Goal: Task Accomplishment & Management: Manage account settings

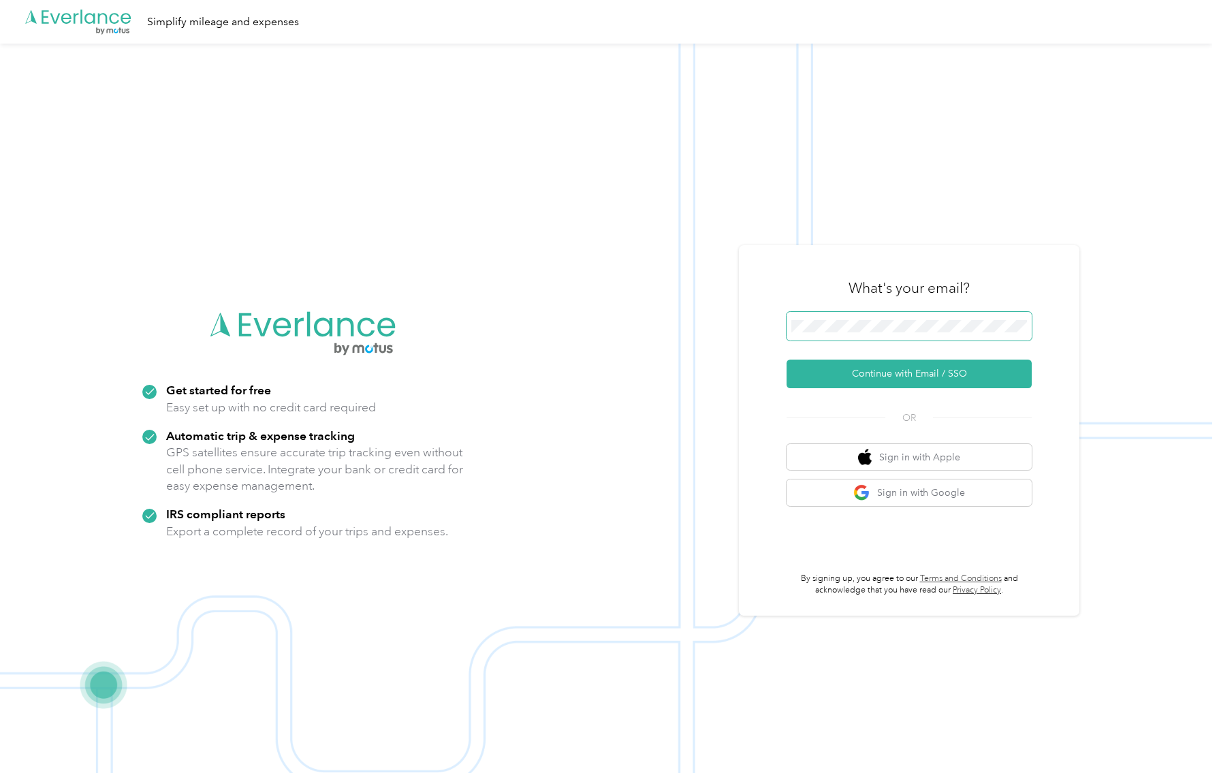
click at [786, 359] on button "Continue with Email / SSO" at bounding box center [908, 373] width 245 height 29
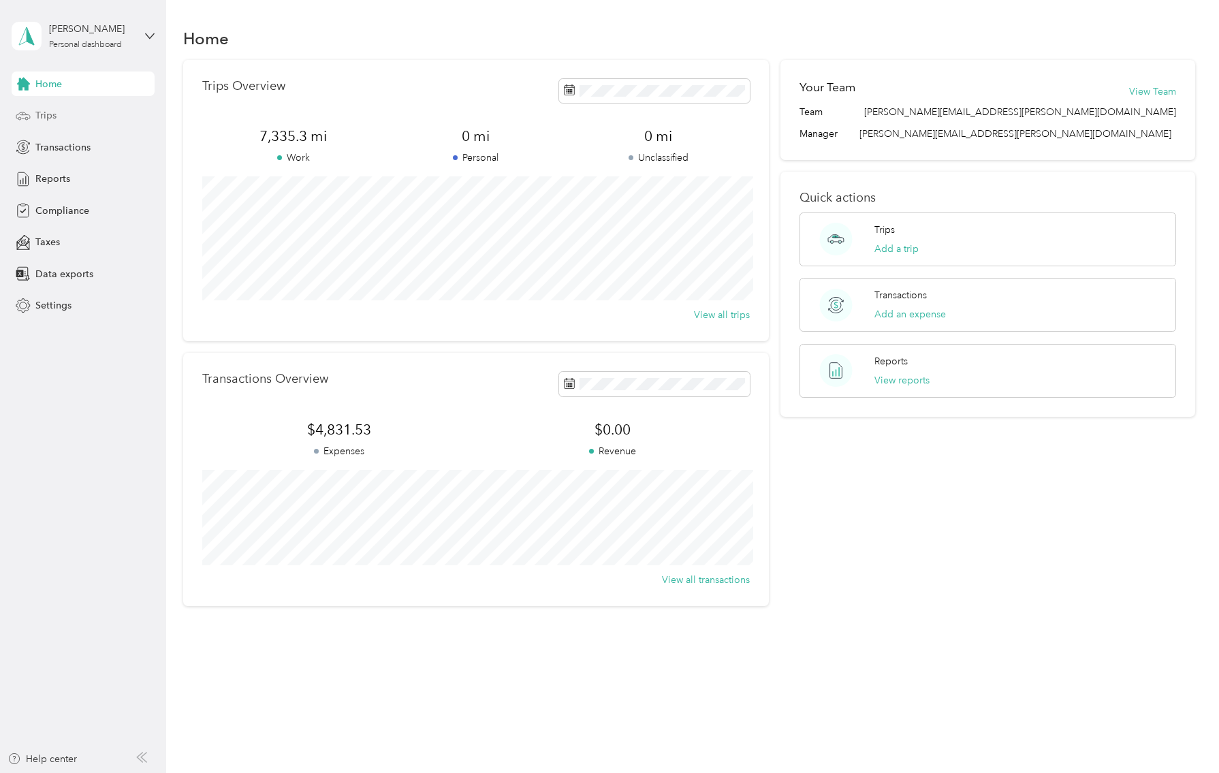
click at [44, 112] on span "Trips" at bounding box center [45, 115] width 21 height 14
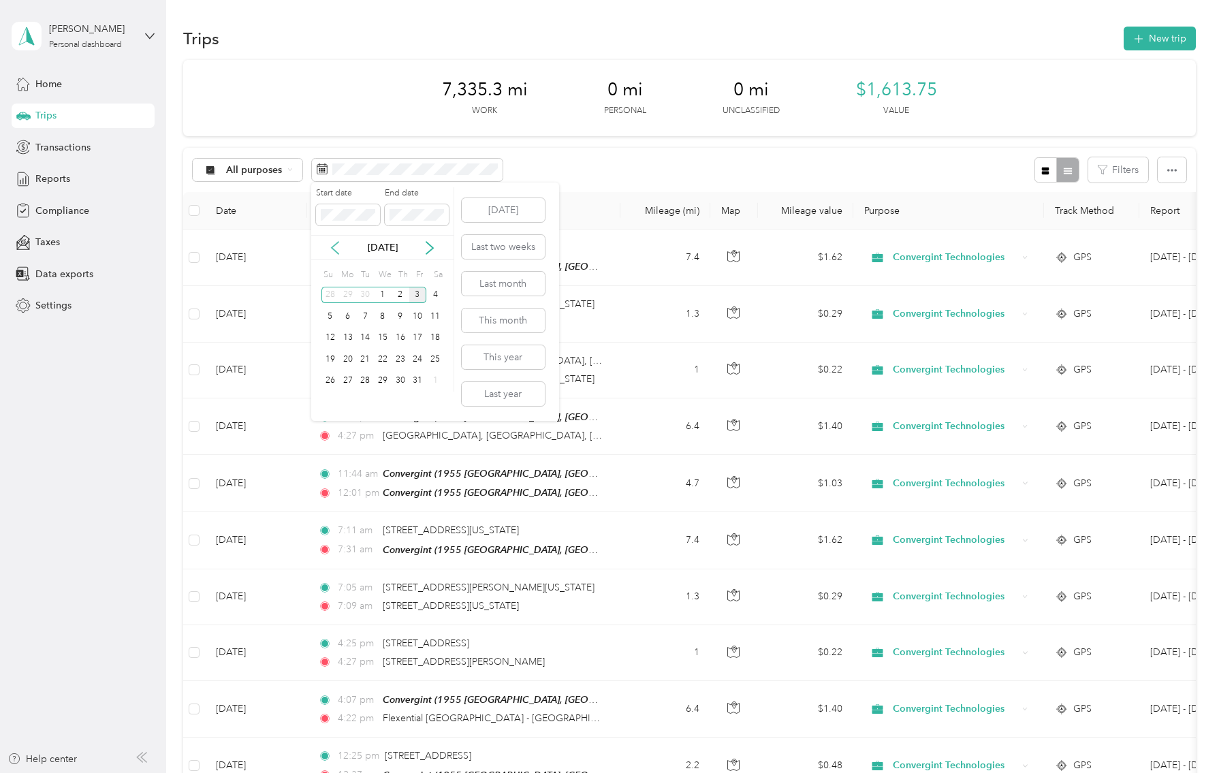
click at [335, 250] on icon at bounding box center [335, 248] width 7 height 12
click at [345, 290] on div "1" at bounding box center [348, 295] width 18 height 17
click at [329, 295] on div "31" at bounding box center [330, 295] width 18 height 17
click at [378, 377] on div "1" at bounding box center [383, 380] width 18 height 17
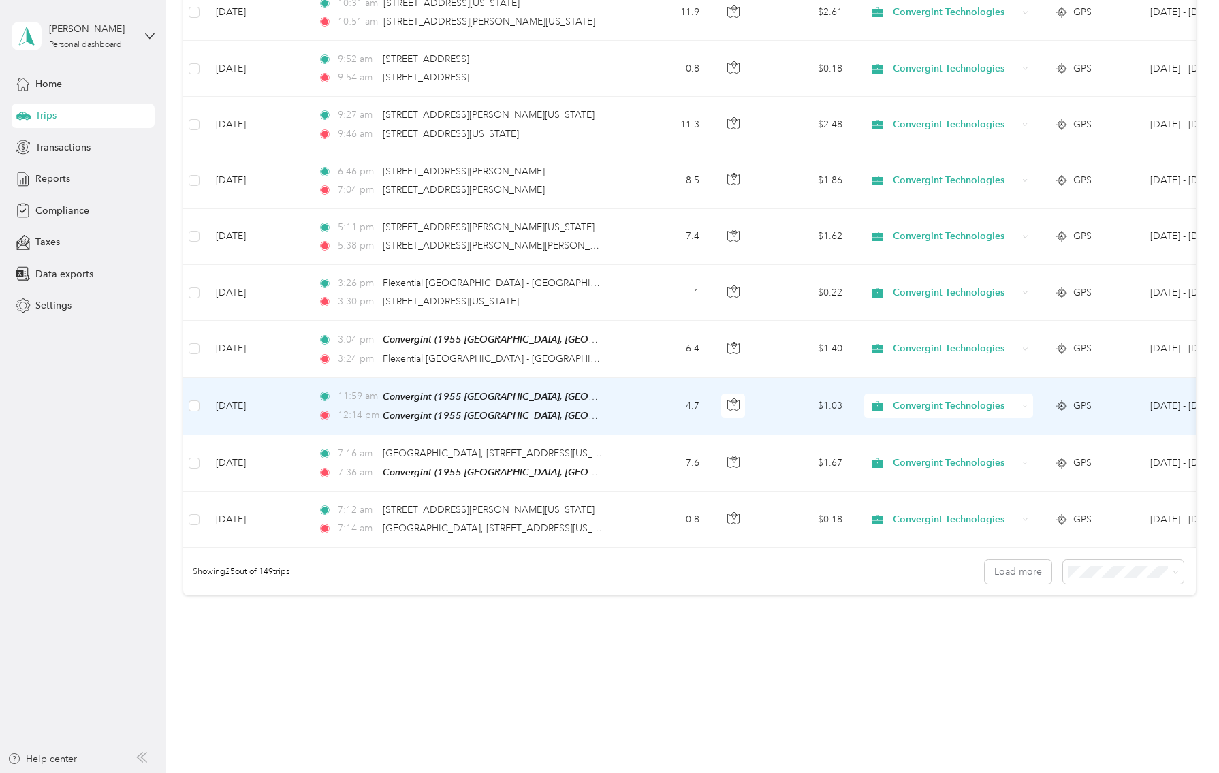
scroll to position [1103, 0]
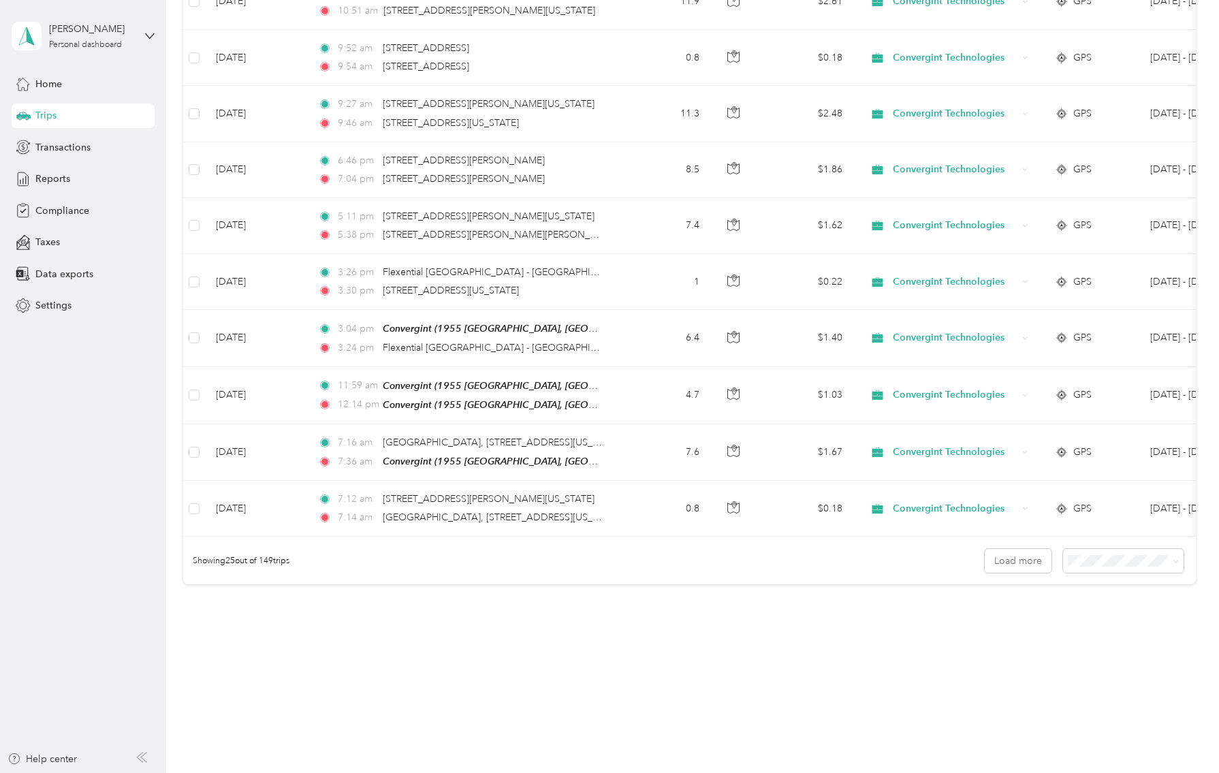
click at [1084, 610] on li "50 per load" at bounding box center [1119, 602] width 120 height 24
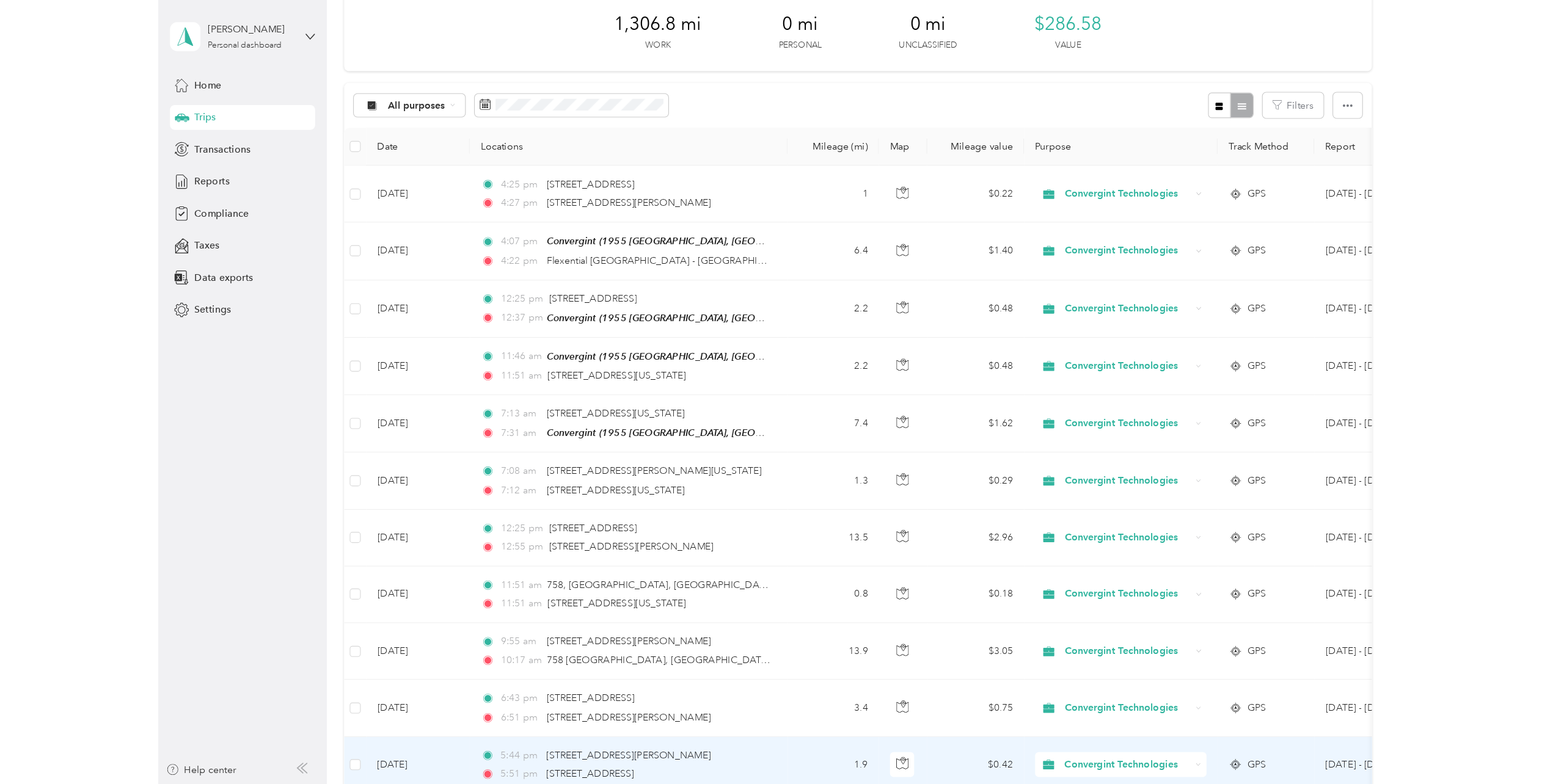
scroll to position [13, 0]
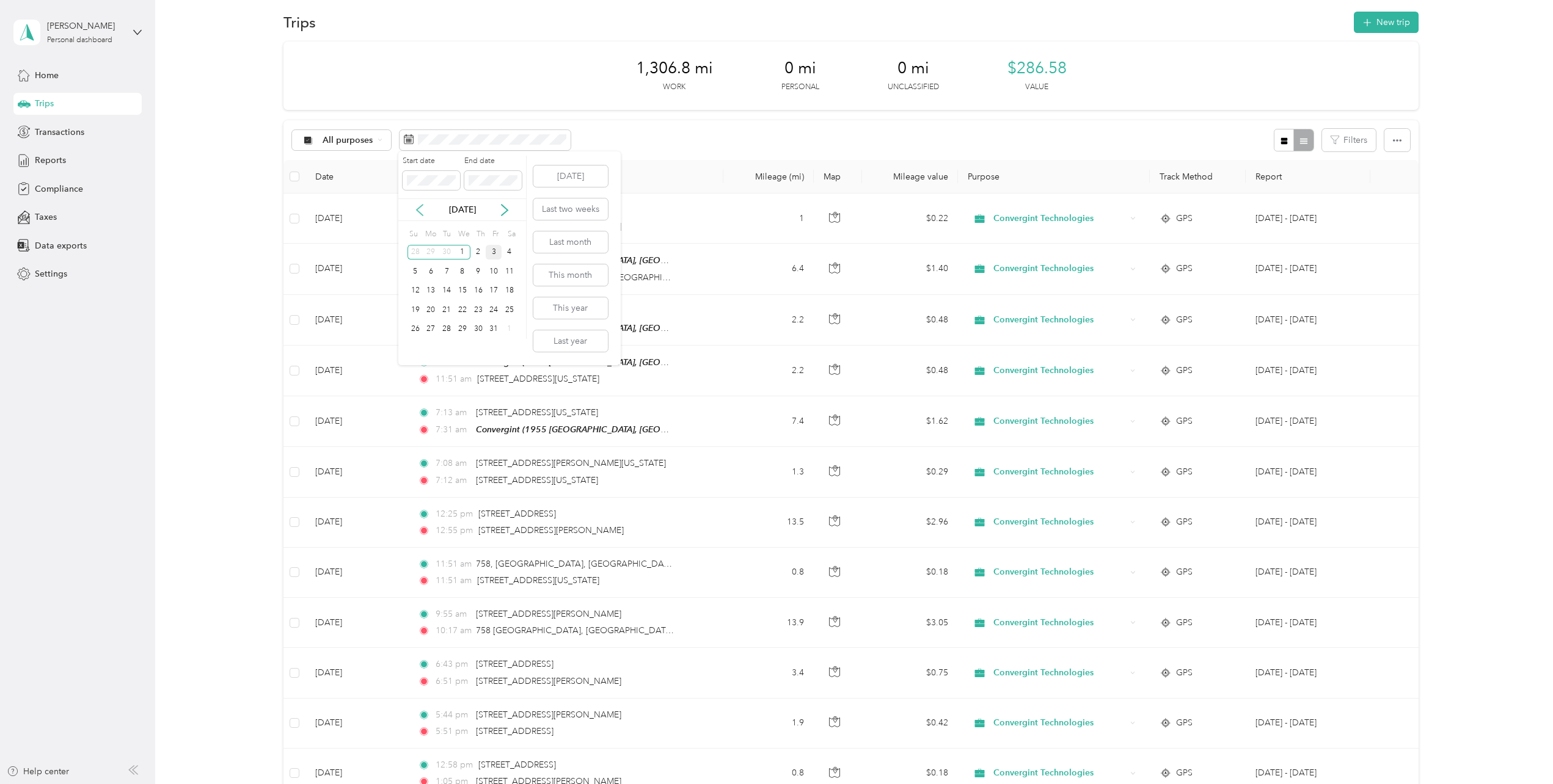
click at [423, 210] on icon at bounding box center [420, 210] width 13 height 13
click at [429, 254] on div "1" at bounding box center [432, 252] width 16 height 15
click at [447, 325] on div "30" at bounding box center [447, 329] width 16 height 15
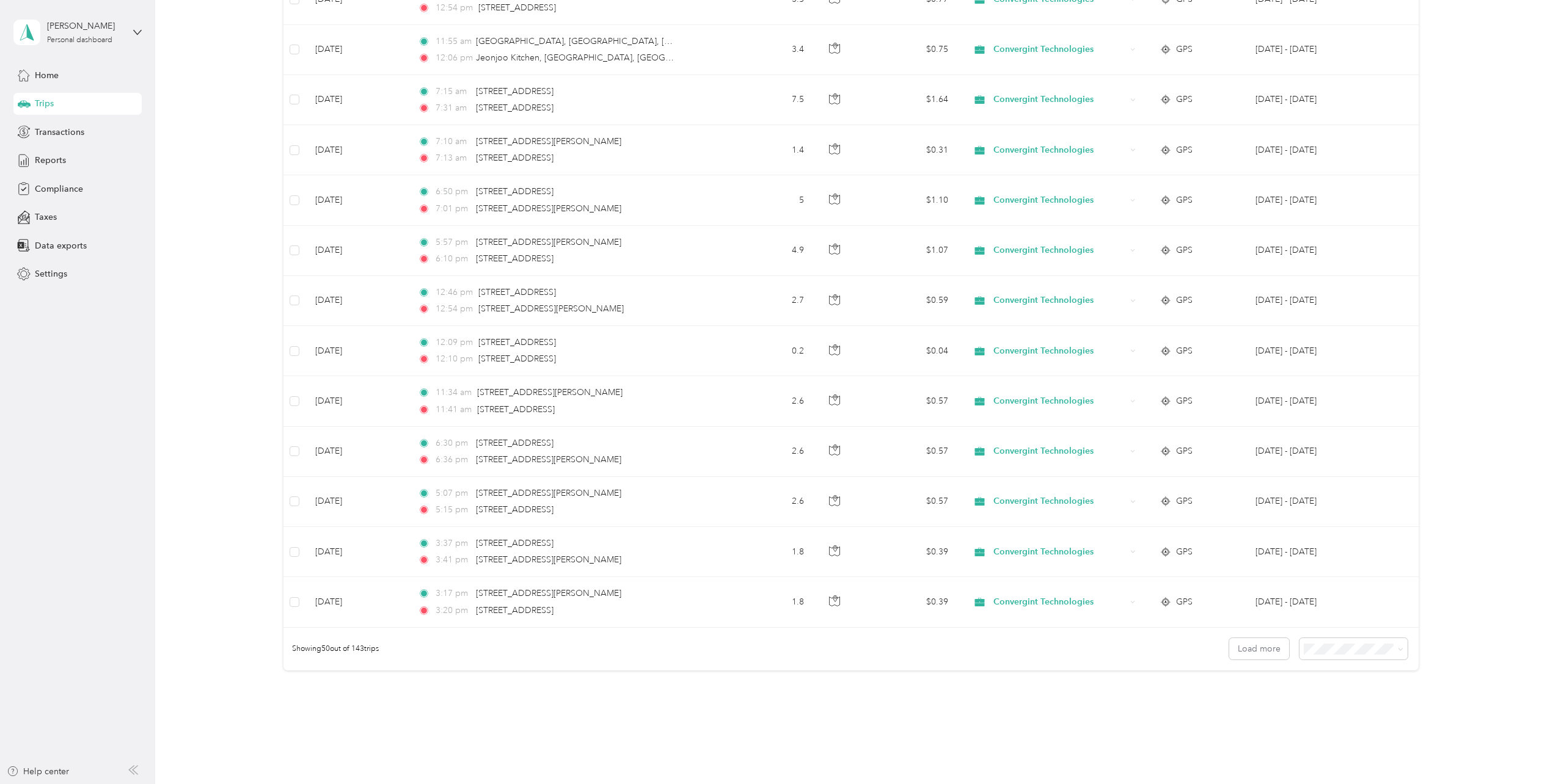
scroll to position [2145, 0]
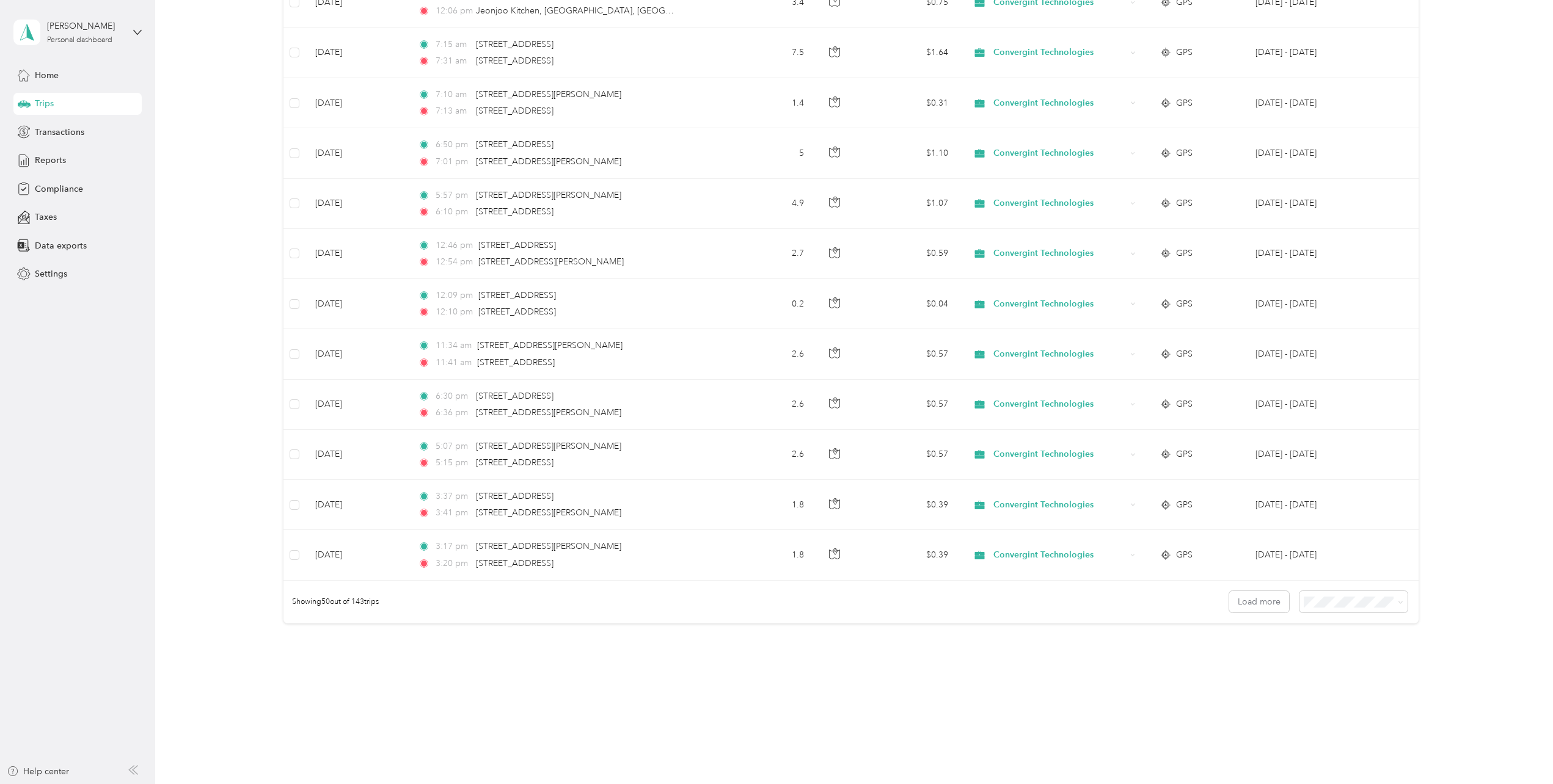
click at [1093, 658] on span "100 per load" at bounding box center [1331, 659] width 50 height 11
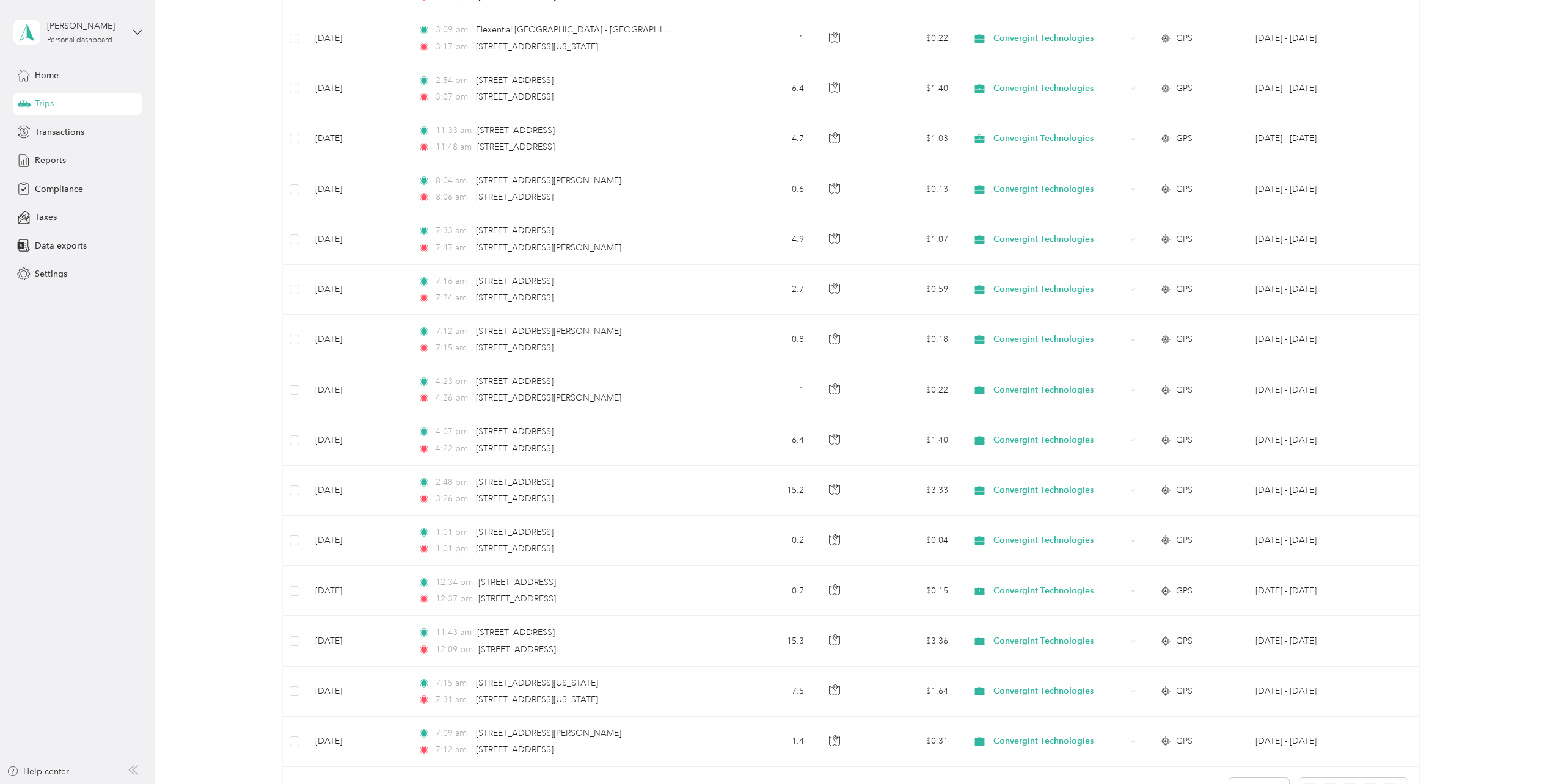
scroll to position [4656, 0]
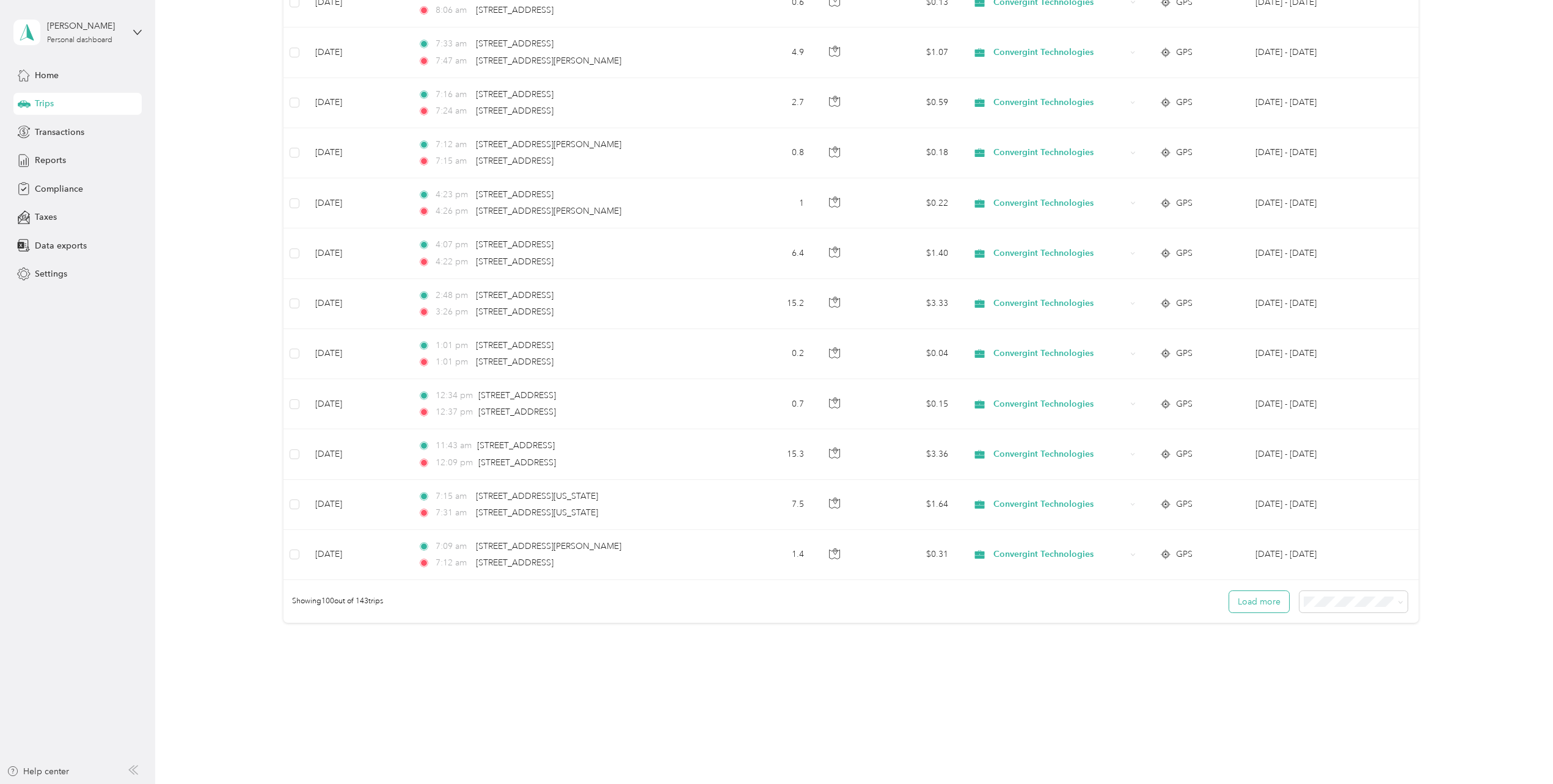
click at [1093, 593] on button "Load more" at bounding box center [1259, 602] width 60 height 22
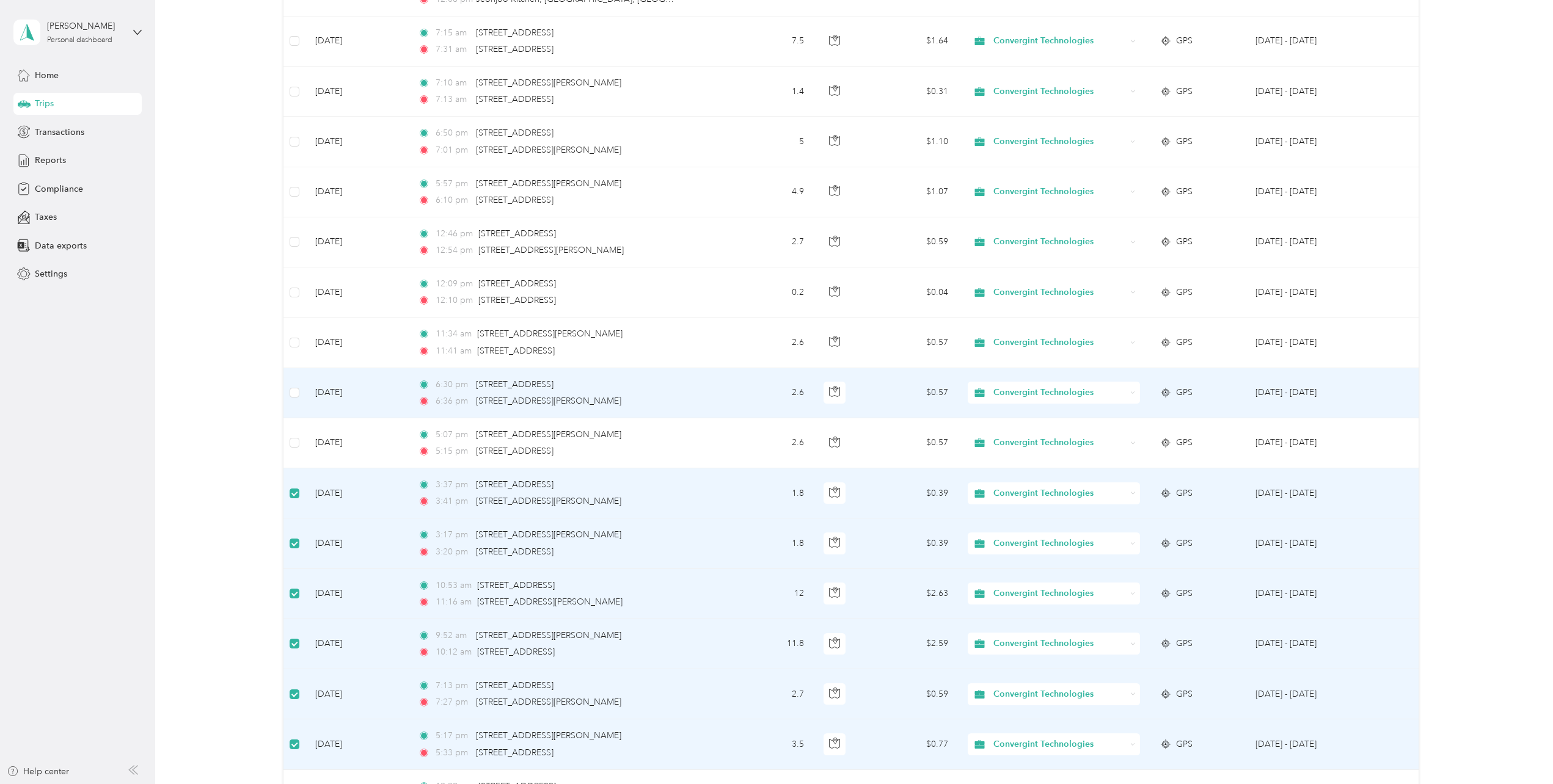
scroll to position [2151, 0]
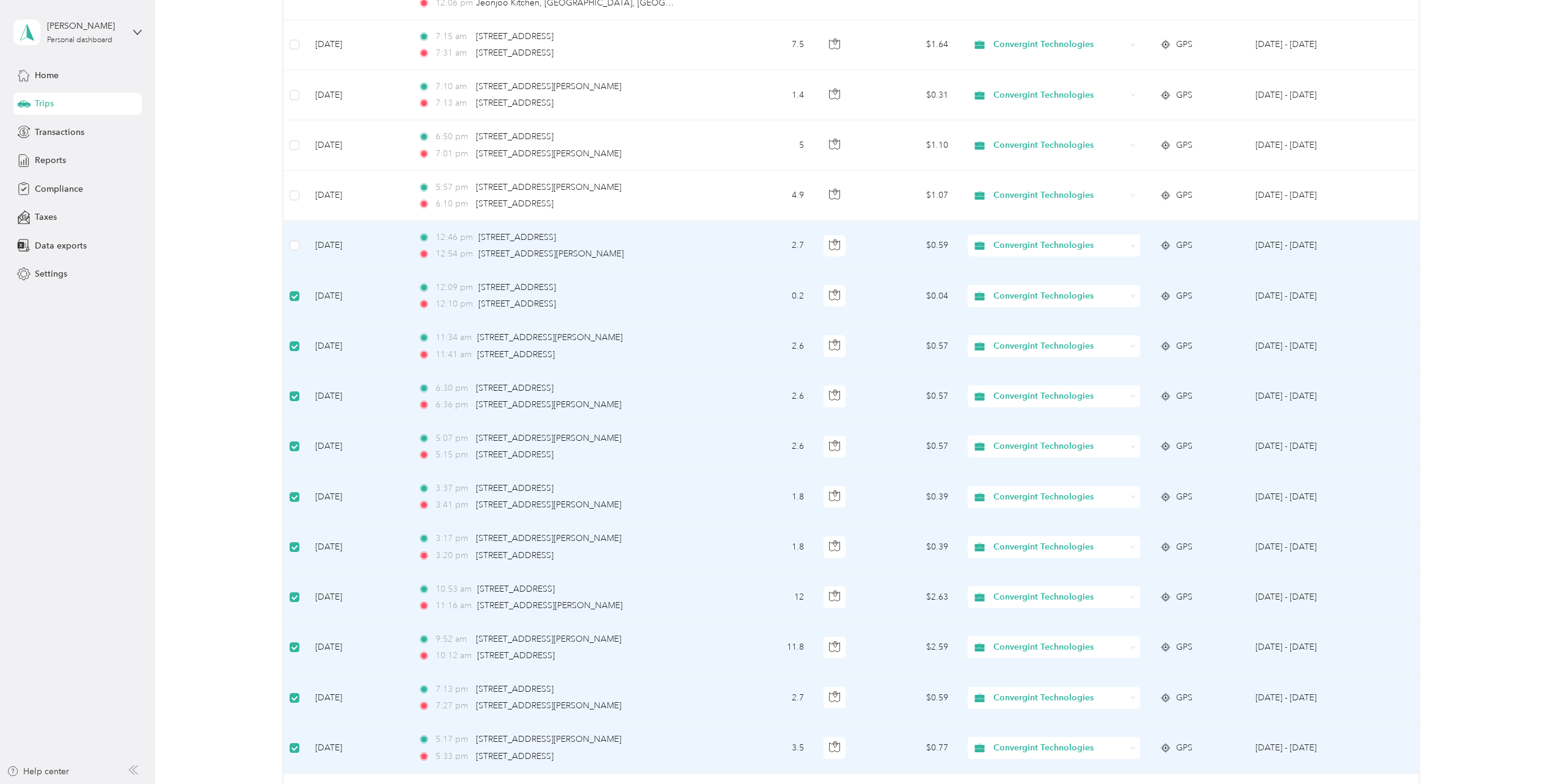
drag, startPoint x: 293, startPoint y: 231, endPoint x: 295, endPoint y: 213, distance: 18.1
click at [293, 230] on td at bounding box center [294, 246] width 22 height 50
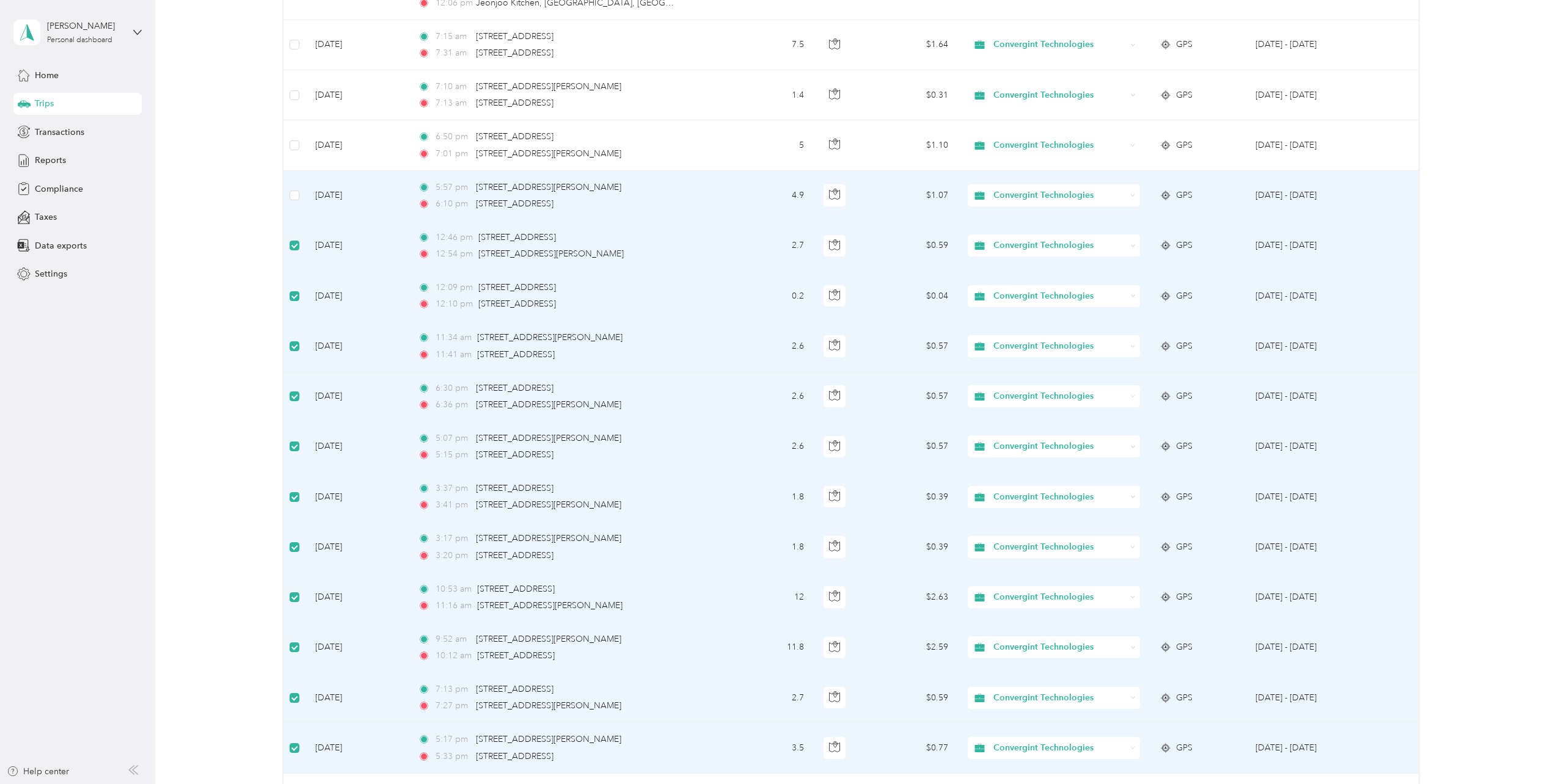
click at [294, 179] on td at bounding box center [294, 196] width 22 height 50
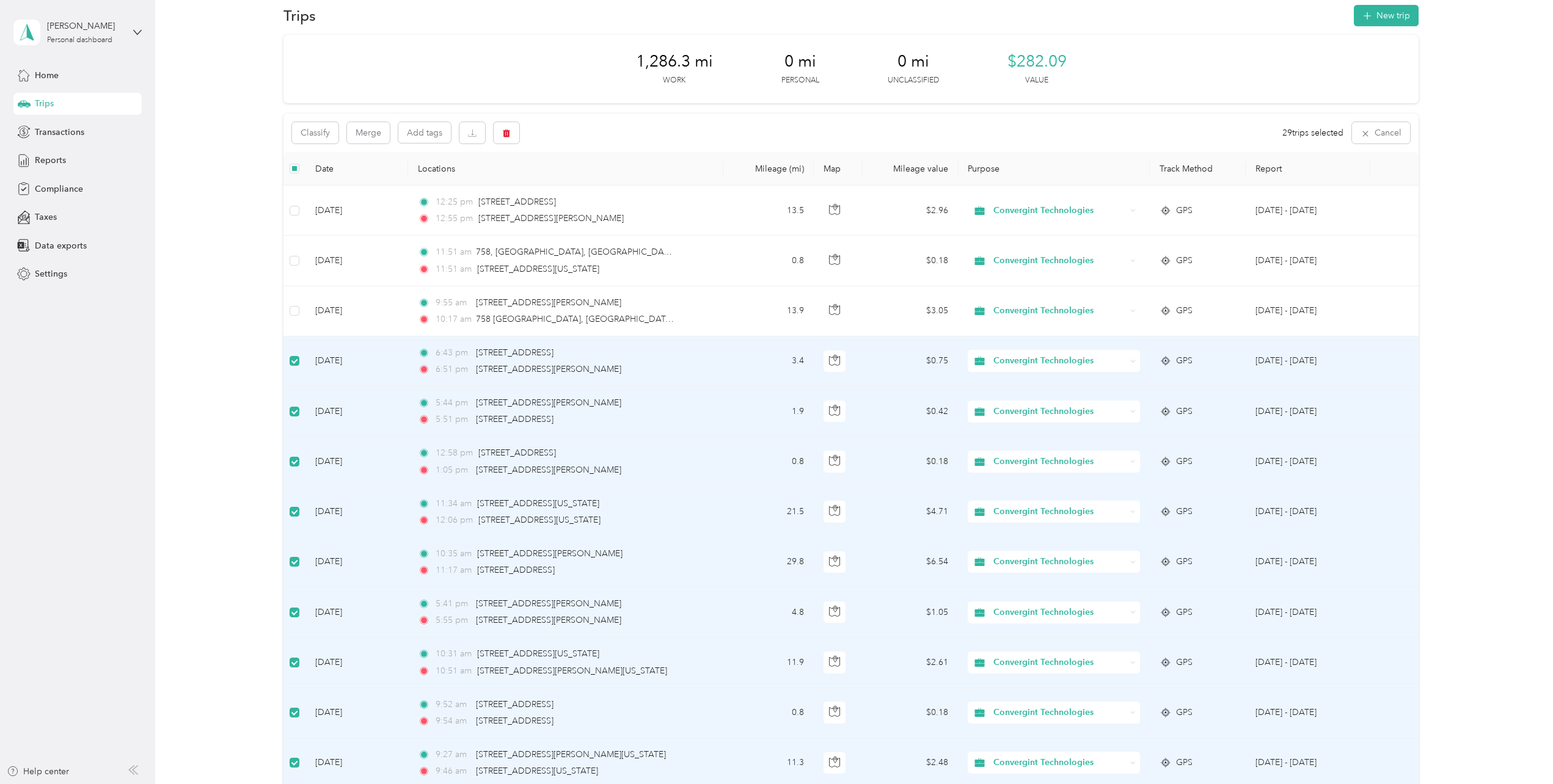
scroll to position [0, 0]
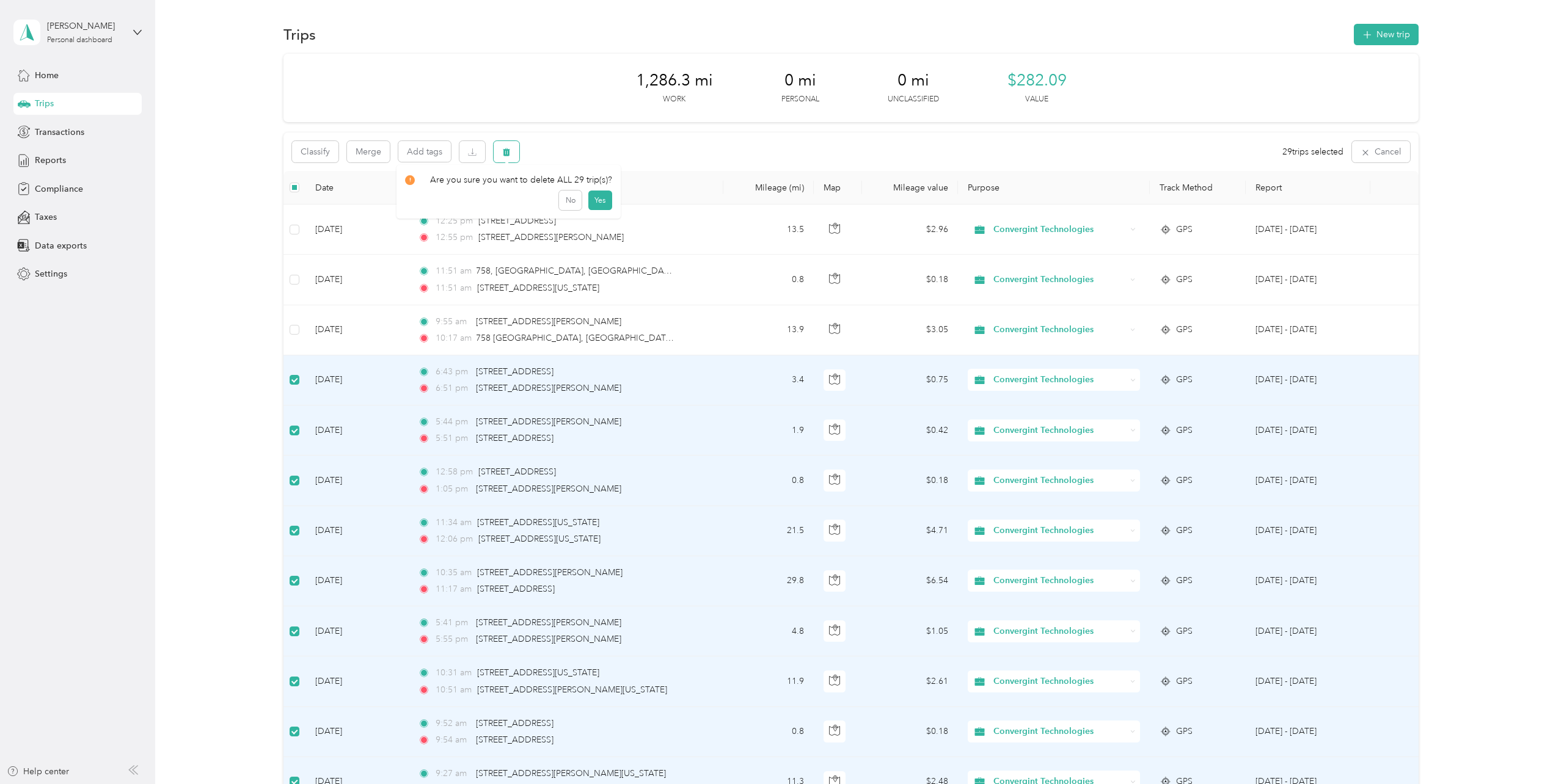
click at [508, 151] on icon "button" at bounding box center [506, 152] width 7 height 8
click at [594, 204] on button "Yes" at bounding box center [599, 203] width 24 height 20
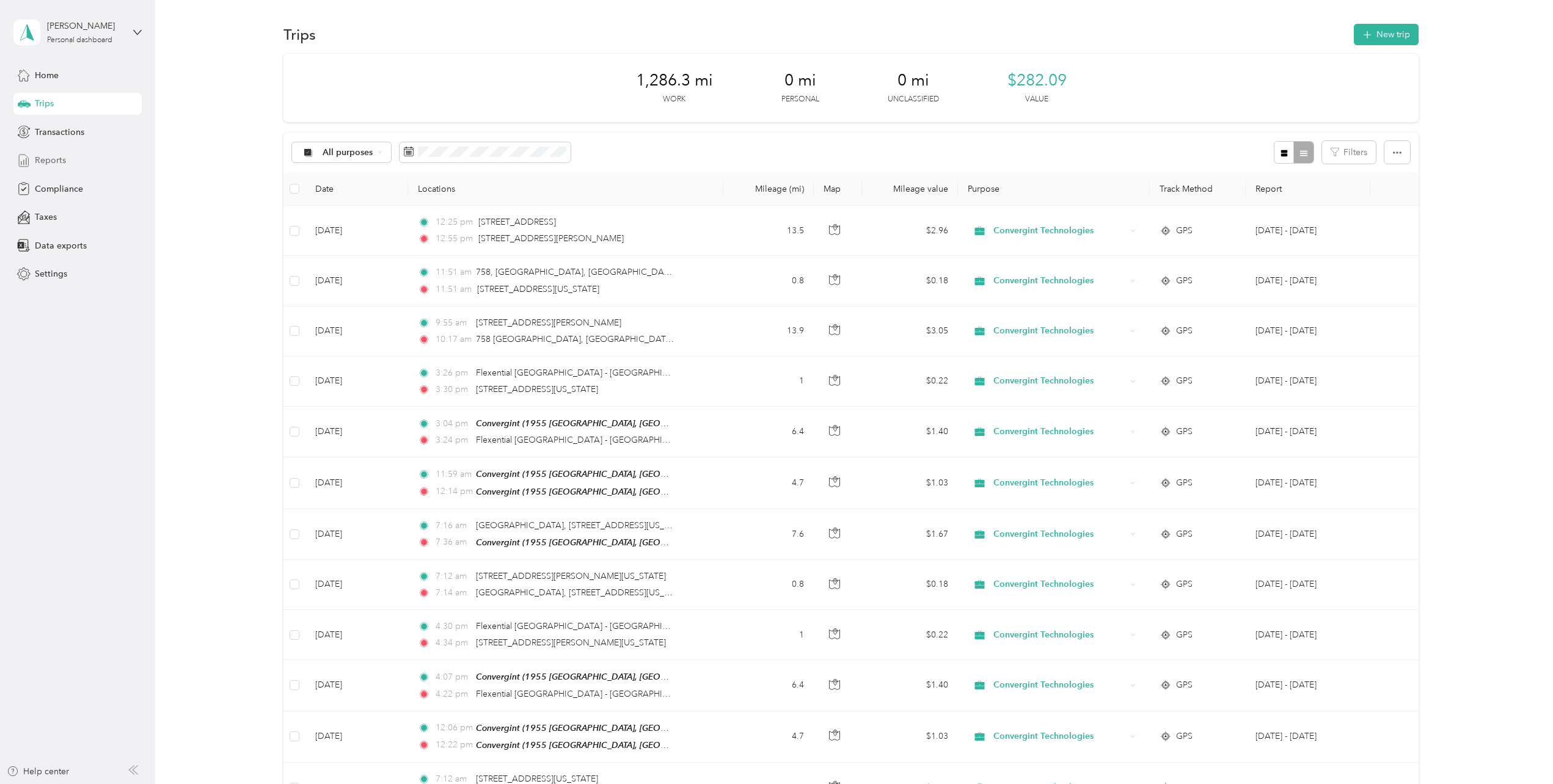
click at [48, 158] on span "Reports" at bounding box center [50, 161] width 31 height 13
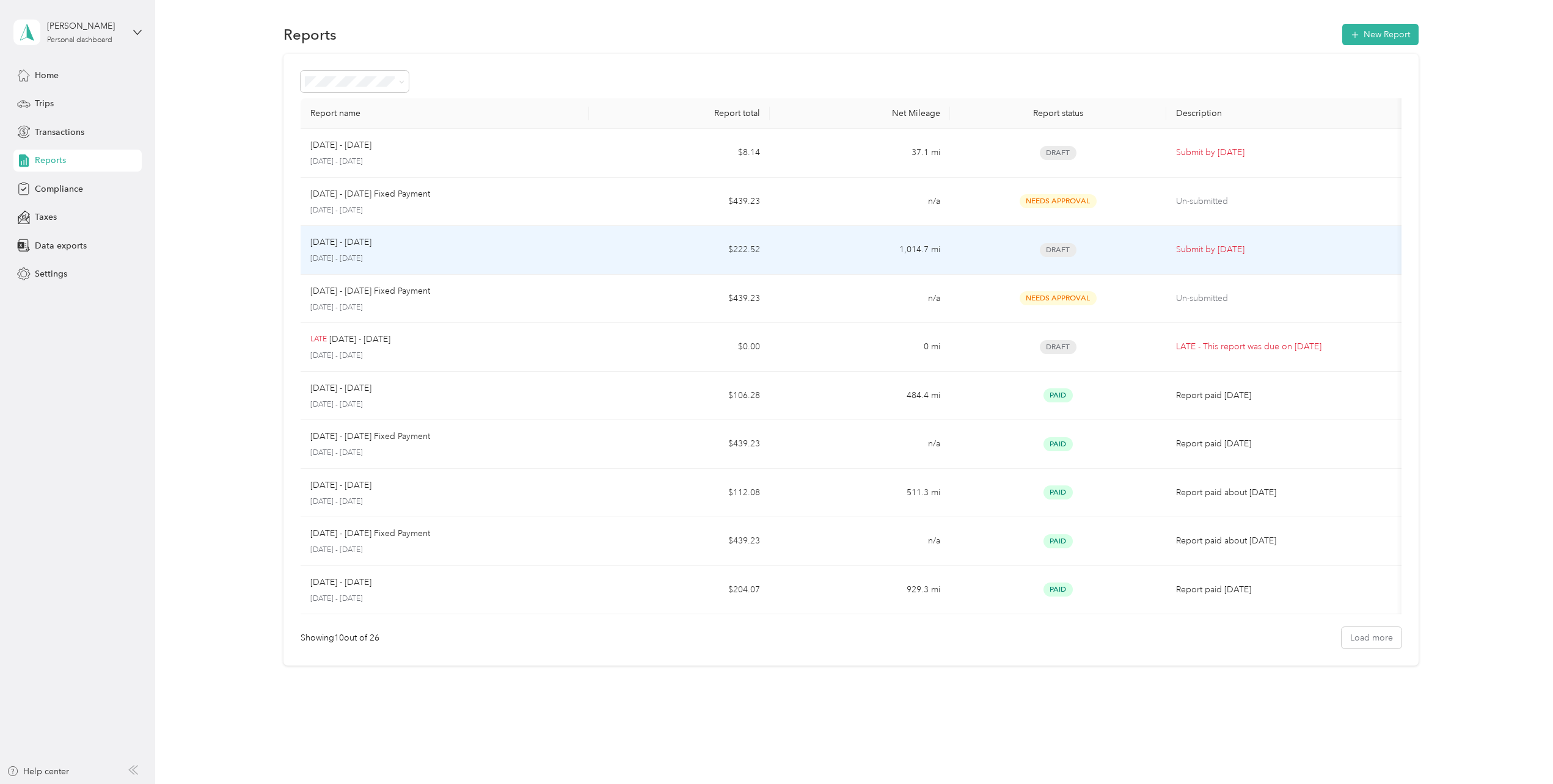
click at [1058, 248] on span "Draft" at bounding box center [1058, 250] width 37 height 14
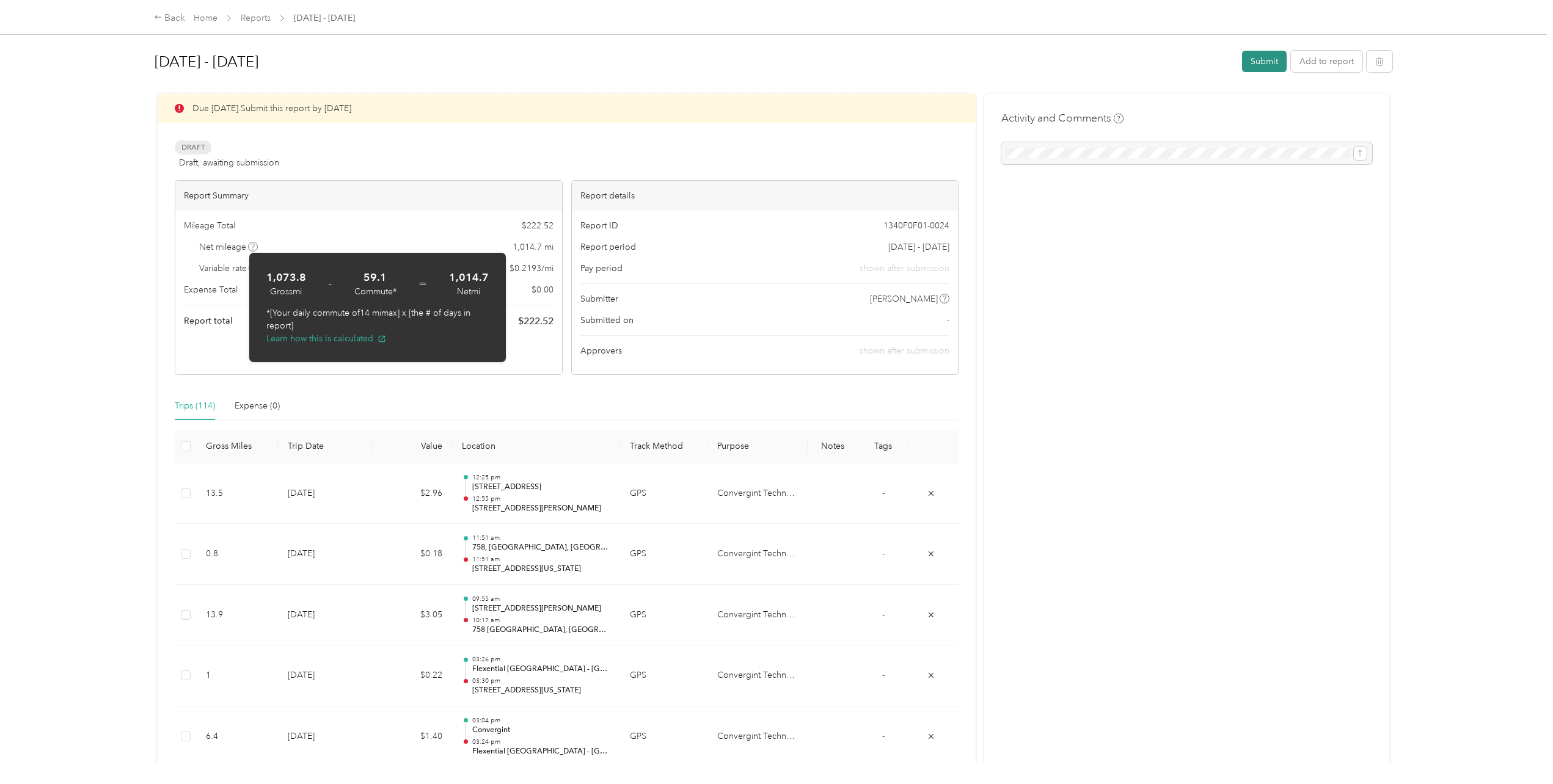
click at [1093, 60] on button "Submit" at bounding box center [1264, 62] width 45 height 22
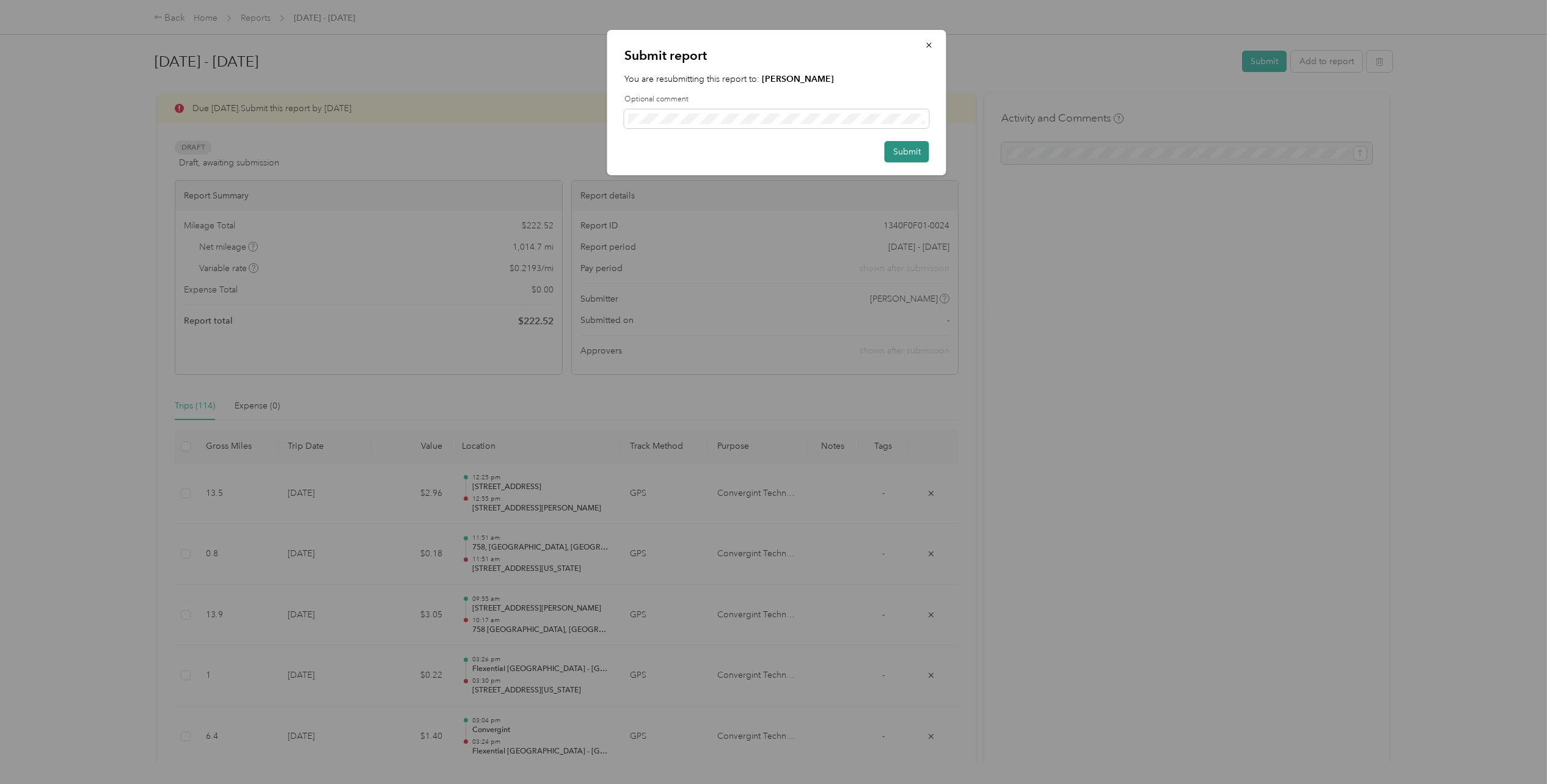
click at [893, 146] on button "Submit" at bounding box center [907, 152] width 45 height 22
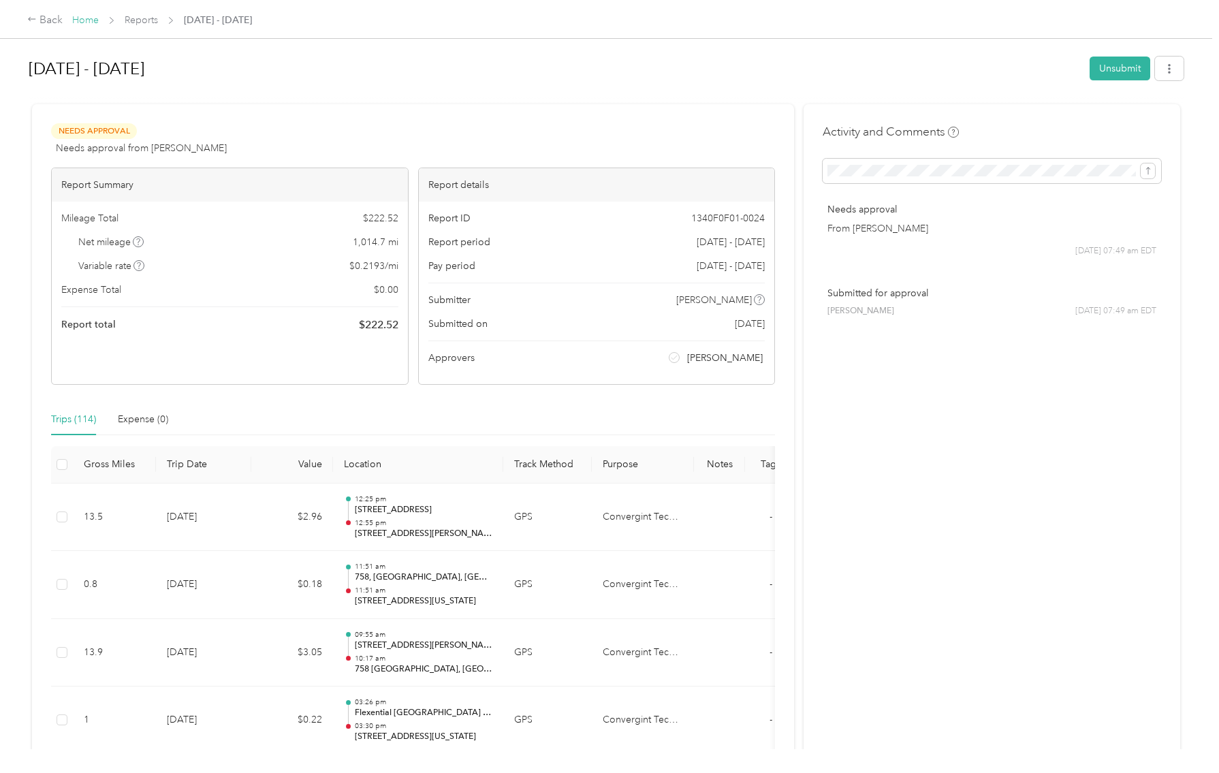
click at [88, 19] on link "Home" at bounding box center [85, 20] width 27 height 12
